Goal: Find specific page/section: Find specific page/section

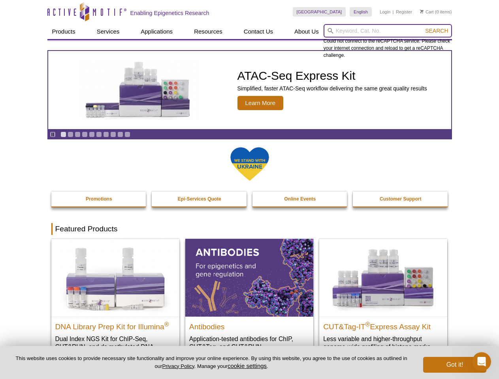
click at [388, 31] on input "search" at bounding box center [388, 30] width 128 height 13
click at [437, 31] on span "Search" at bounding box center [436, 31] width 23 height 6
click at [53, 134] on icon "Pause" at bounding box center [52, 134] width 5 height 5
click at [63, 134] on link "Go to slide 1" at bounding box center [63, 135] width 6 height 6
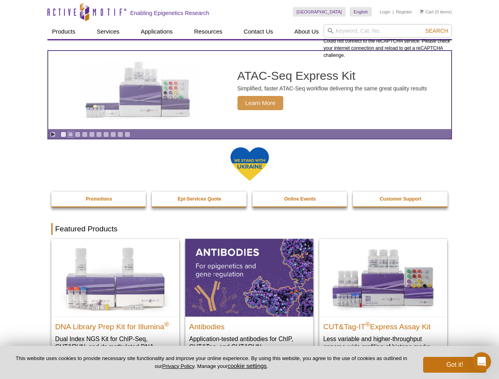
click at [70, 134] on link "Go to slide 2" at bounding box center [71, 135] width 6 height 6
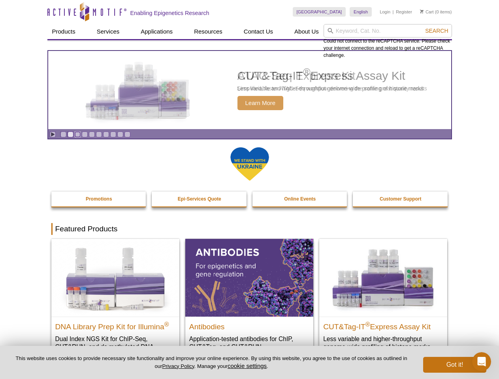
click at [77, 134] on link "Go to slide 3" at bounding box center [78, 135] width 6 height 6
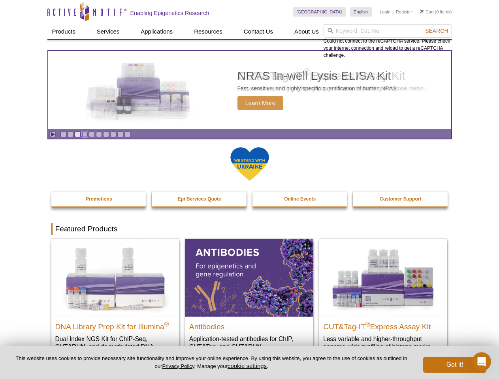
click at [85, 134] on link "Go to slide 4" at bounding box center [85, 135] width 6 height 6
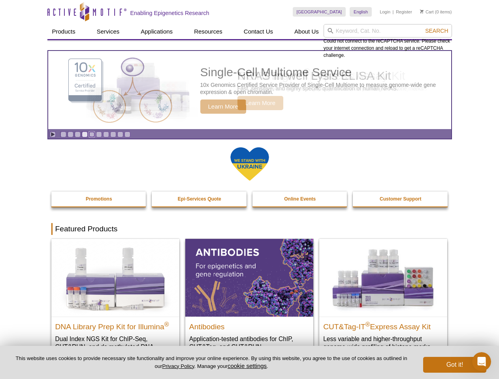
click at [92, 134] on link "Go to slide 5" at bounding box center [92, 135] width 6 height 6
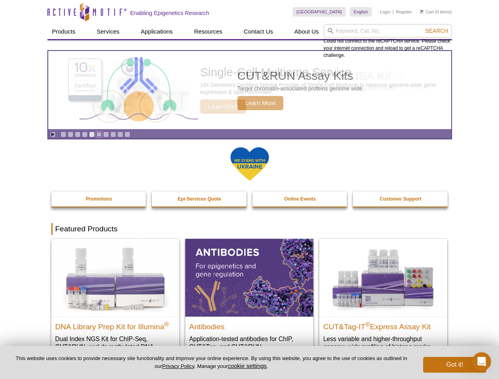
click at [99, 134] on link "Go to slide 6" at bounding box center [99, 135] width 6 height 6
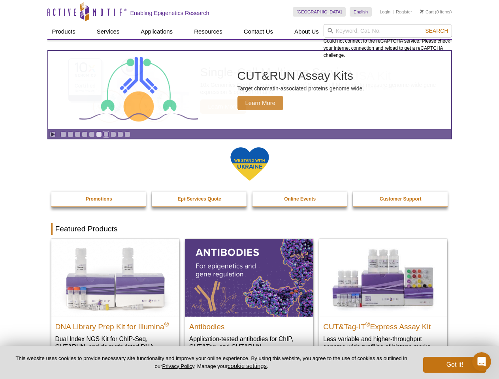
click at [106, 134] on link "Go to slide 7" at bounding box center [106, 135] width 6 height 6
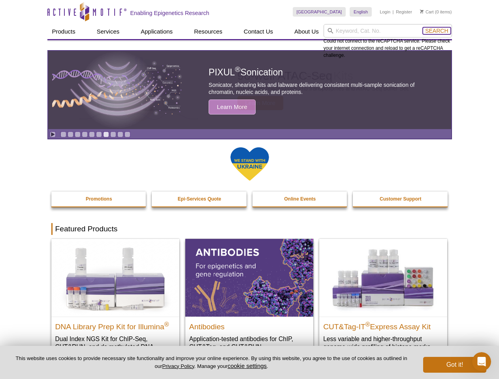
click at [437, 31] on span "Search" at bounding box center [436, 31] width 23 height 6
